Goal: Information Seeking & Learning: Learn about a topic

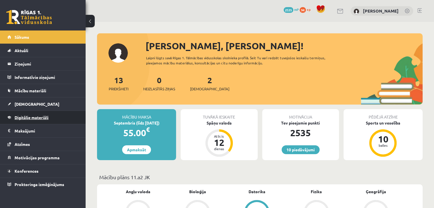
click at [29, 113] on link "Digitālie materiāli" at bounding box center [42, 117] width 71 height 13
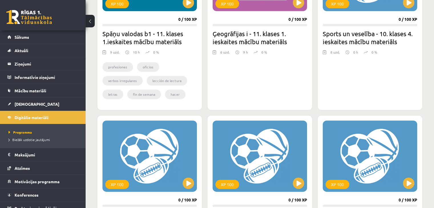
scroll to position [114, 0]
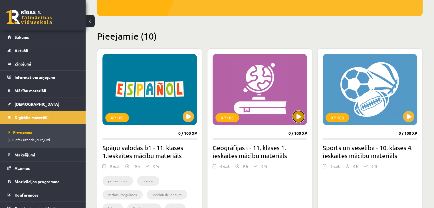
click at [299, 112] on button at bounding box center [298, 116] width 11 height 11
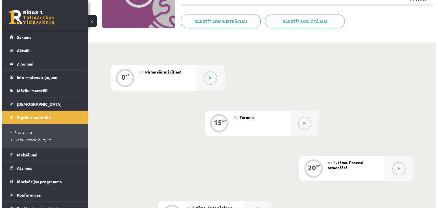
scroll to position [86, 0]
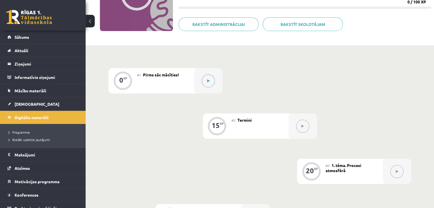
click at [209, 84] on button at bounding box center [208, 80] width 13 height 13
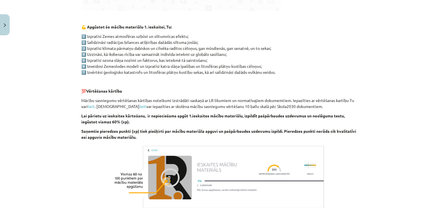
scroll to position [338, 0]
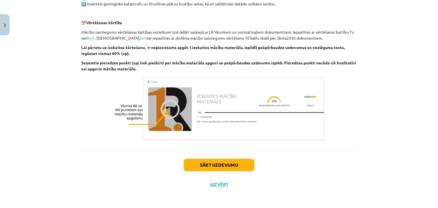
click at [205, 172] on div "Sākt uzdevumu Aizvērt" at bounding box center [219, 171] width 276 height 40
click at [206, 168] on button "Sākt uzdevumu" at bounding box center [219, 165] width 71 height 13
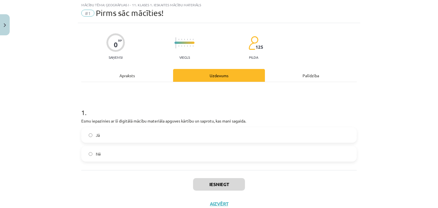
scroll to position [14, 0]
click at [139, 134] on label "Jā" at bounding box center [219, 136] width 274 height 14
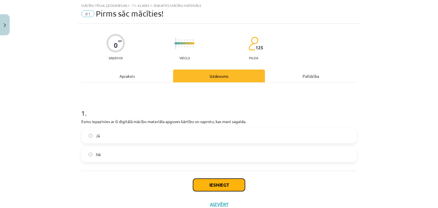
click at [202, 183] on button "Iesniegt" at bounding box center [219, 185] width 52 height 13
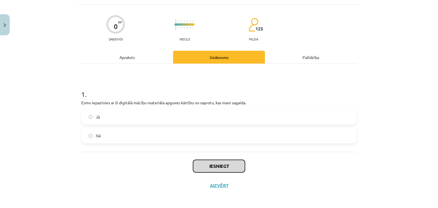
scroll to position [34, 0]
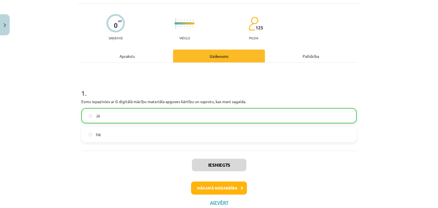
drag, startPoint x: 199, startPoint y: 179, endPoint x: 199, endPoint y: 189, distance: 10.0
click at [199, 179] on div "Iesniegts Nākamā nodarbība Aizvērt" at bounding box center [219, 180] width 276 height 58
click at [199, 191] on button "Nākamā nodarbība" at bounding box center [219, 188] width 56 height 13
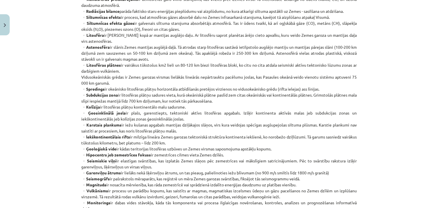
scroll to position [257, 0]
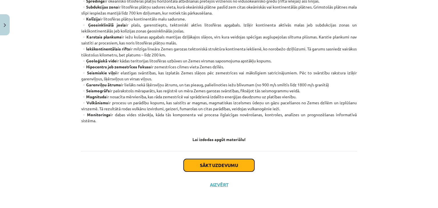
click at [221, 167] on button "Sākt uzdevumu" at bounding box center [219, 165] width 71 height 13
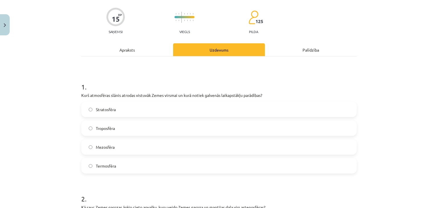
scroll to position [43, 0]
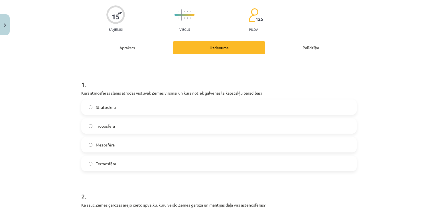
click at [114, 128] on label "Troposfēra" at bounding box center [219, 126] width 274 height 14
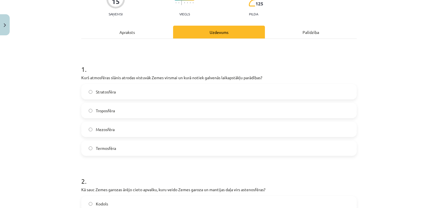
scroll to position [128, 0]
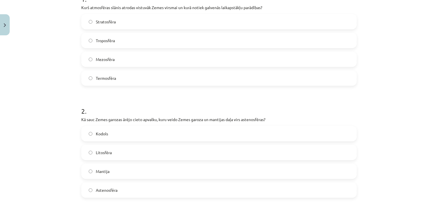
click at [113, 155] on label "Litosfēra" at bounding box center [219, 152] width 274 height 14
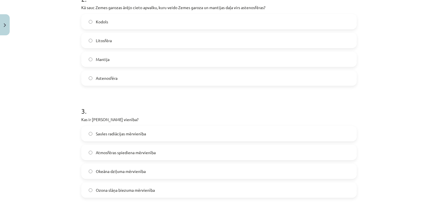
scroll to position [242, 0]
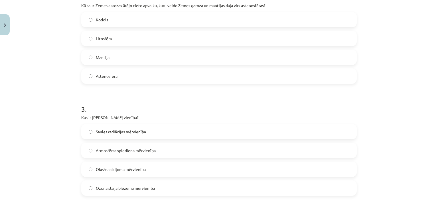
click at [113, 189] on span "Ozona slāņa biezuma mērvienība" at bounding box center [125, 188] width 59 height 6
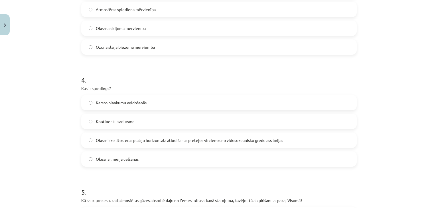
scroll to position [385, 0]
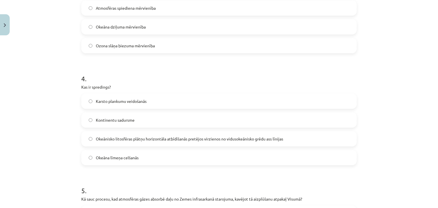
click at [126, 119] on span "Kontinentu sadursme" at bounding box center [115, 120] width 39 height 6
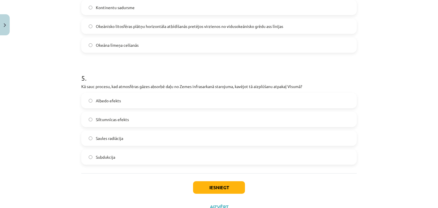
scroll to position [499, 0]
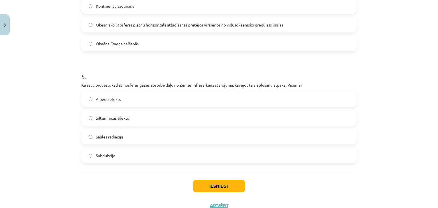
click at [122, 109] on div "Albedo efekts Siltumnīcas efekts Saules radiācija Subdukcija" at bounding box center [219, 128] width 276 height 72
click at [120, 120] on span "Siltumnīcas efekts" at bounding box center [112, 118] width 33 height 6
click at [202, 186] on button "Iesniegt" at bounding box center [219, 186] width 52 height 13
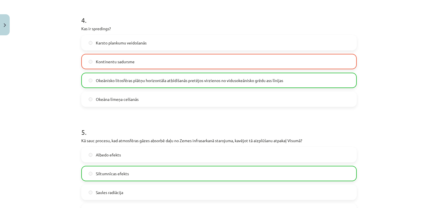
scroll to position [456, 0]
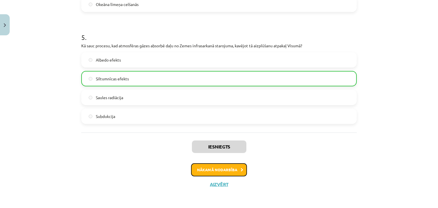
click at [227, 167] on button "Nākamā nodarbība" at bounding box center [219, 169] width 56 height 13
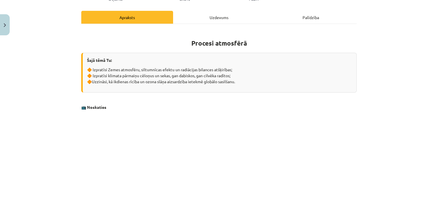
scroll to position [125, 0]
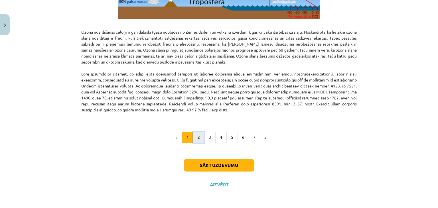
click at [197, 134] on button "2" at bounding box center [198, 137] width 11 height 11
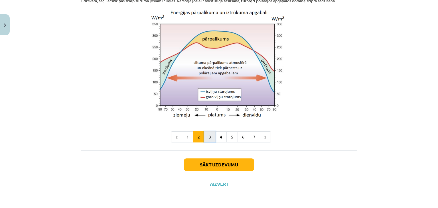
click at [208, 141] on button "3" at bounding box center [209, 136] width 11 height 11
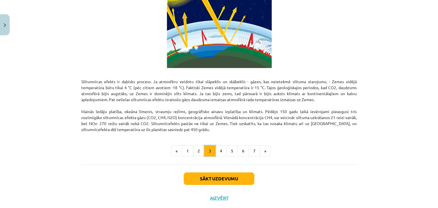
scroll to position [356, 0]
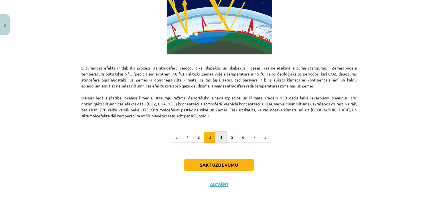
click at [216, 136] on button "4" at bounding box center [220, 137] width 11 height 11
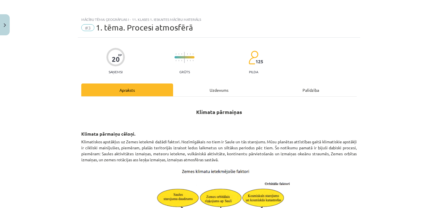
scroll to position [0, 0]
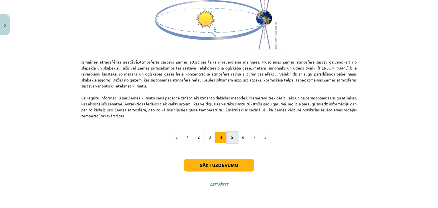
click at [233, 138] on button "5" at bounding box center [231, 137] width 11 height 11
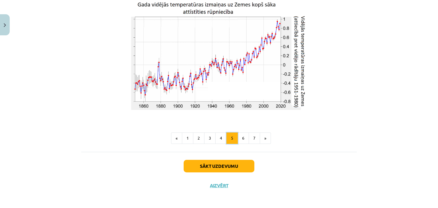
scroll to position [976, 0]
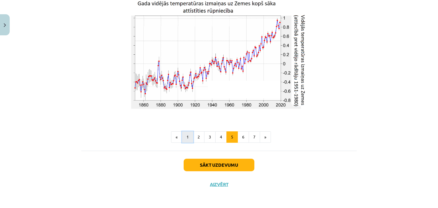
click at [189, 138] on button "1" at bounding box center [187, 136] width 11 height 11
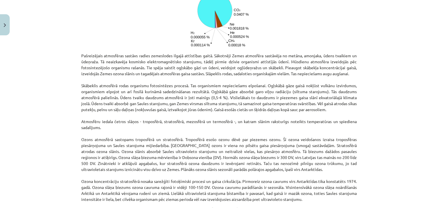
scroll to position [416, 0]
